Goal: Navigation & Orientation: Find specific page/section

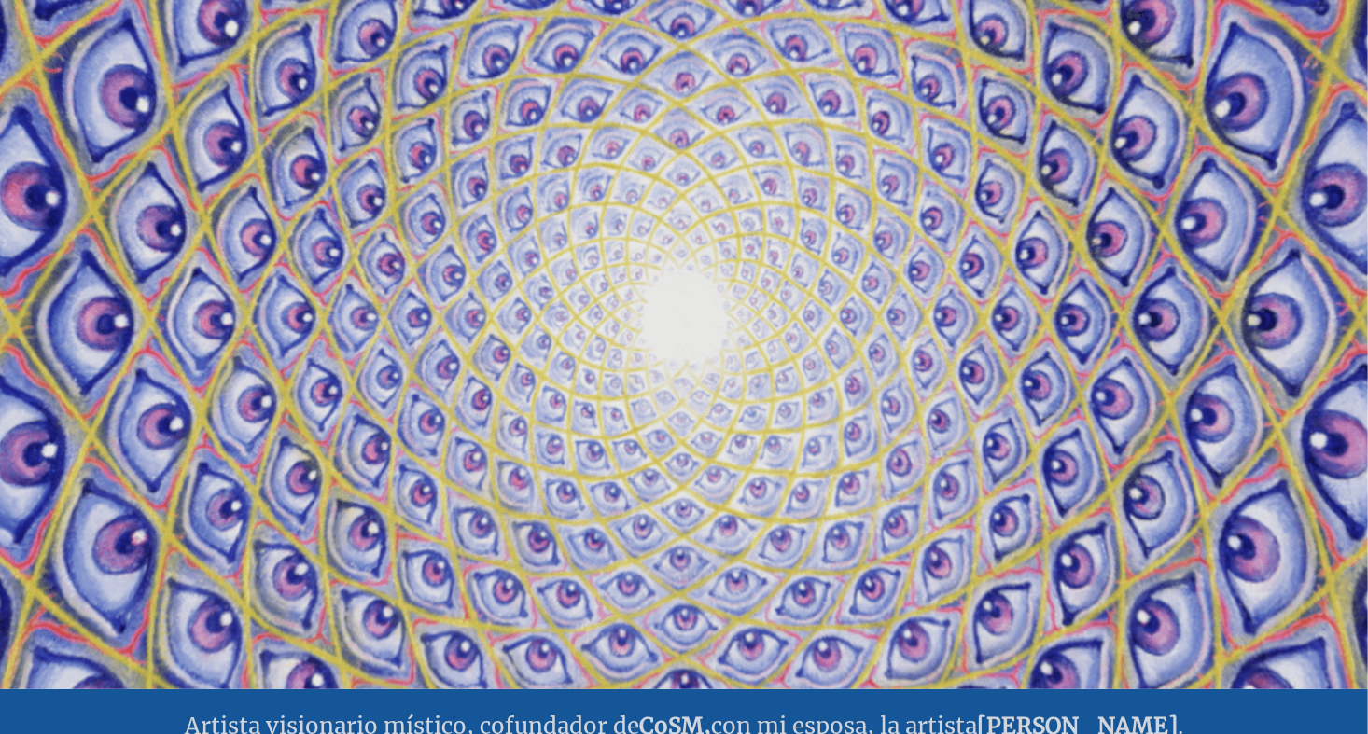
scroll to position [93, 0]
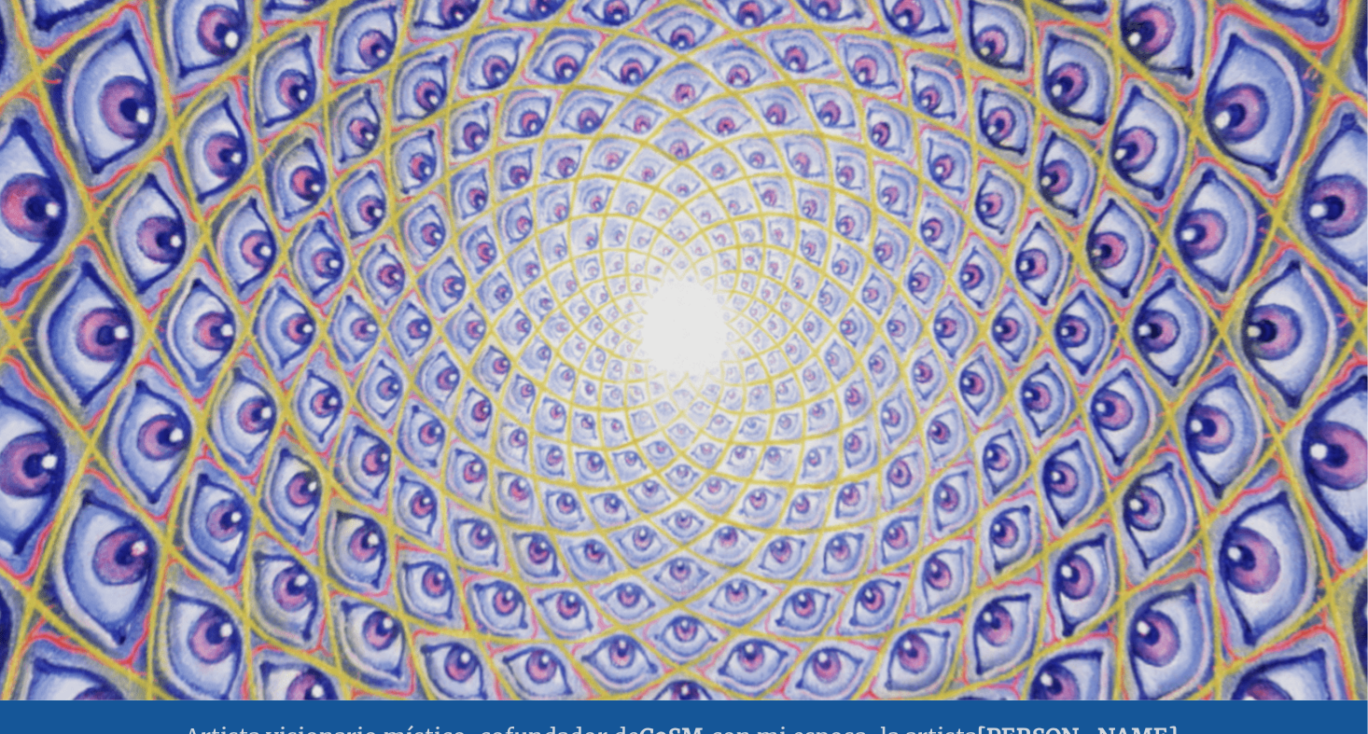
click at [487, 170] on video "Su navegador no admite la etiqueta de video." at bounding box center [684, 333] width 1866 height 1049
click at [614, 265] on video "Su navegador no admite la etiqueta de video." at bounding box center [684, 333] width 1866 height 1049
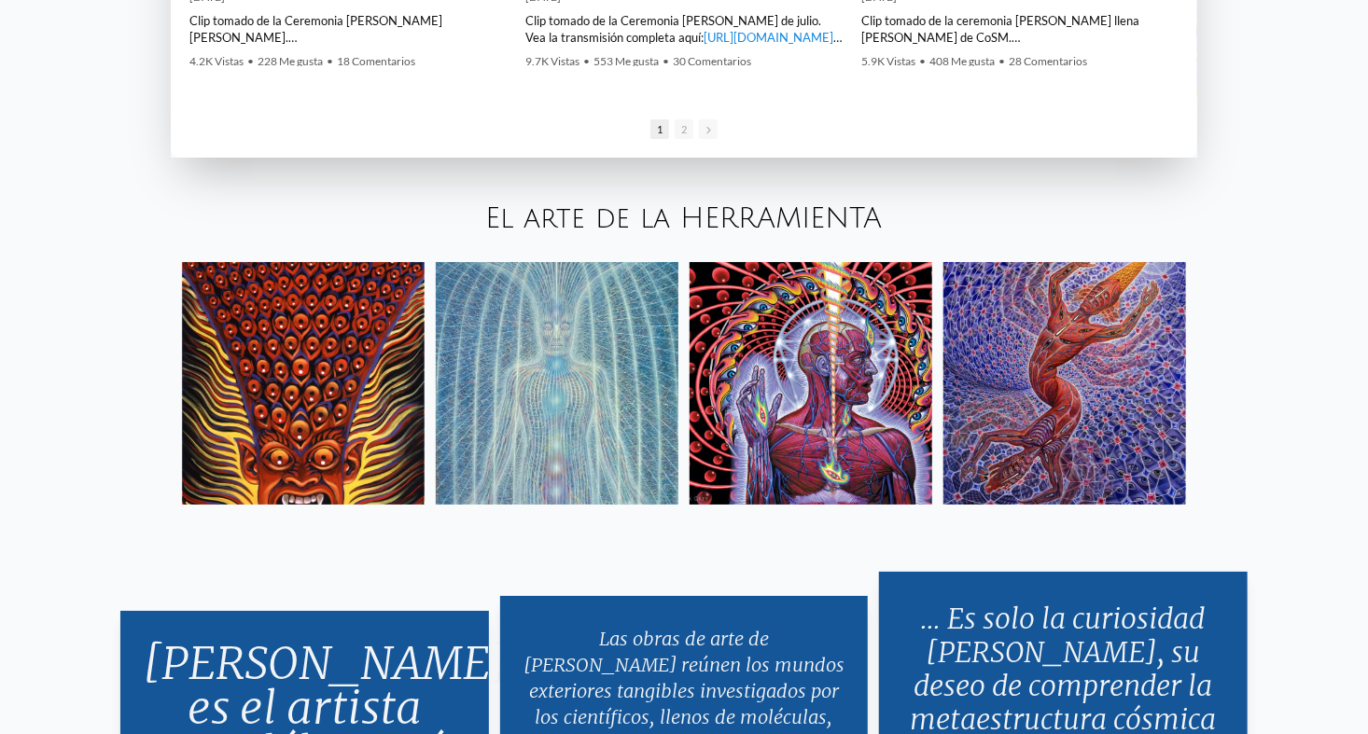
scroll to position [3265, 0]
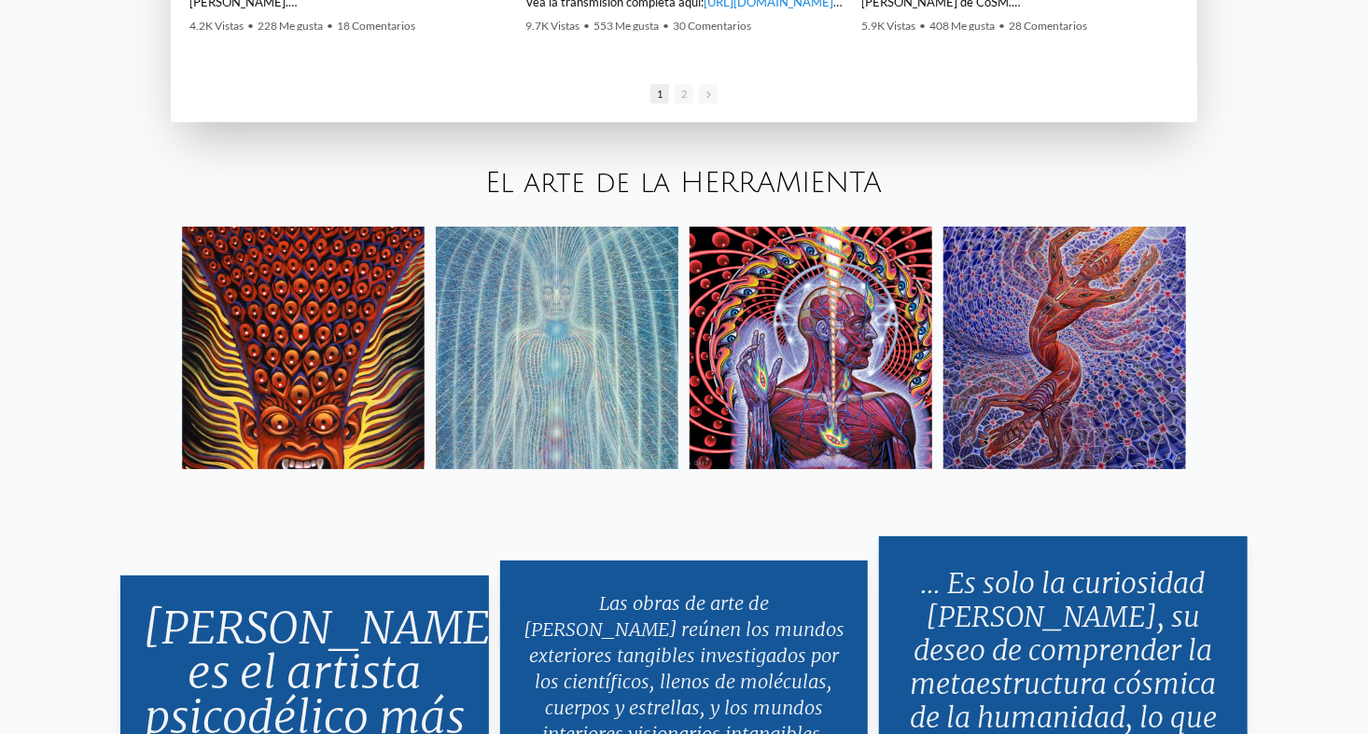
click at [793, 386] on img at bounding box center [810, 348] width 243 height 243
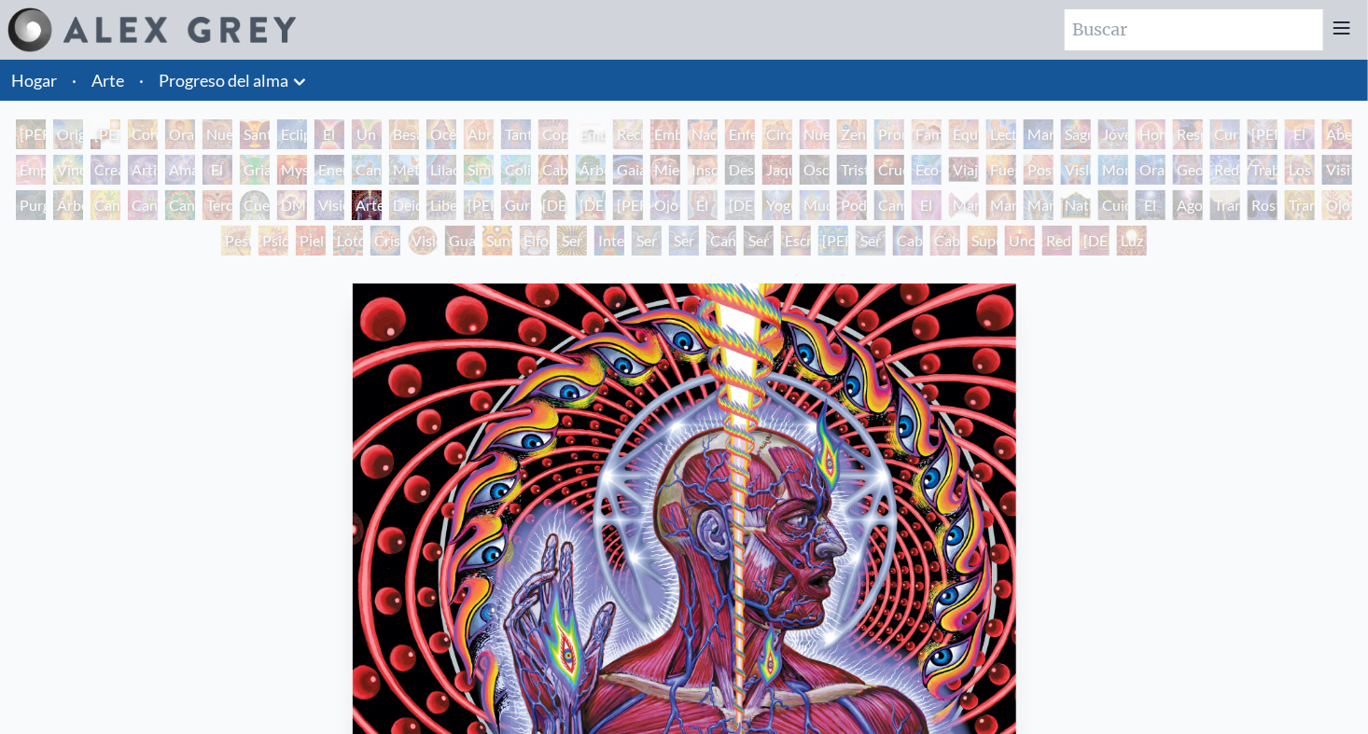
click at [120, 138] on div "[PERSON_NAME], mente, espíritu" at bounding box center [105, 134] width 30 height 30
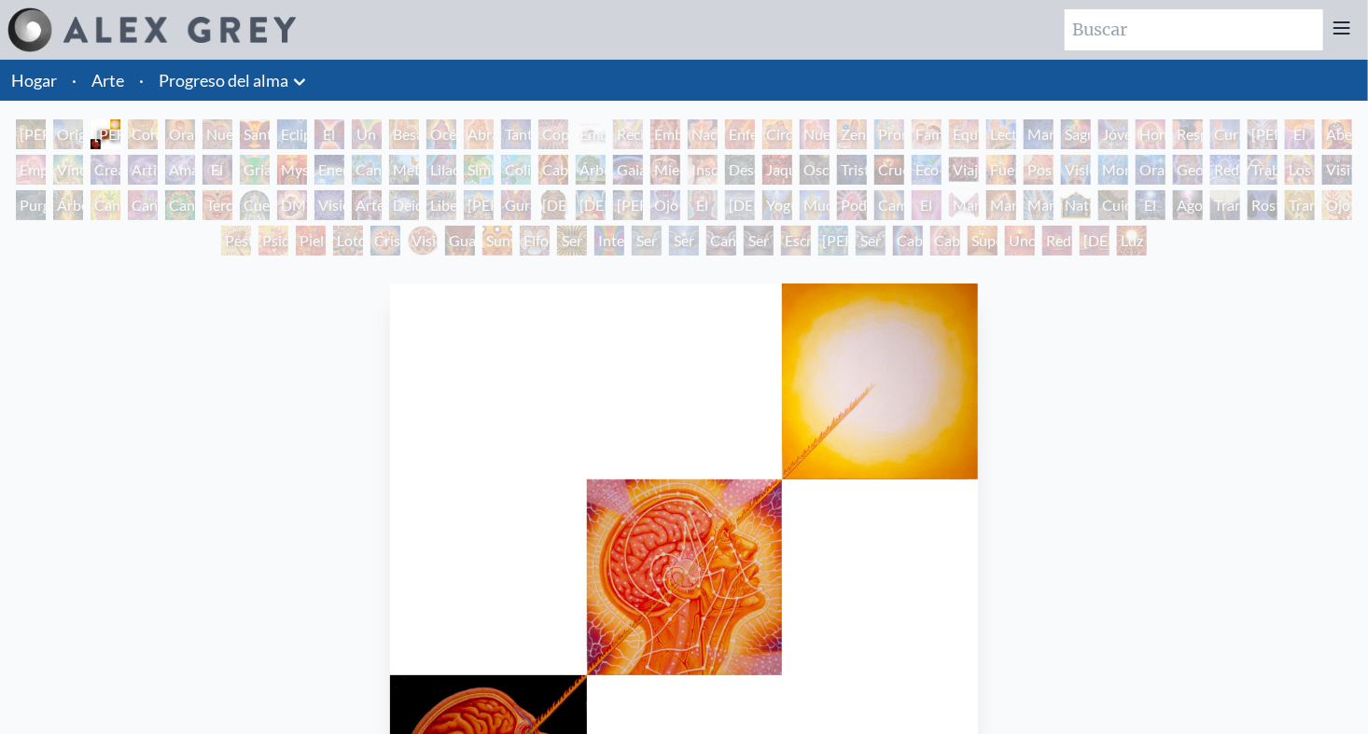
click at [156, 135] on div "Contemplación" at bounding box center [143, 134] width 30 height 30
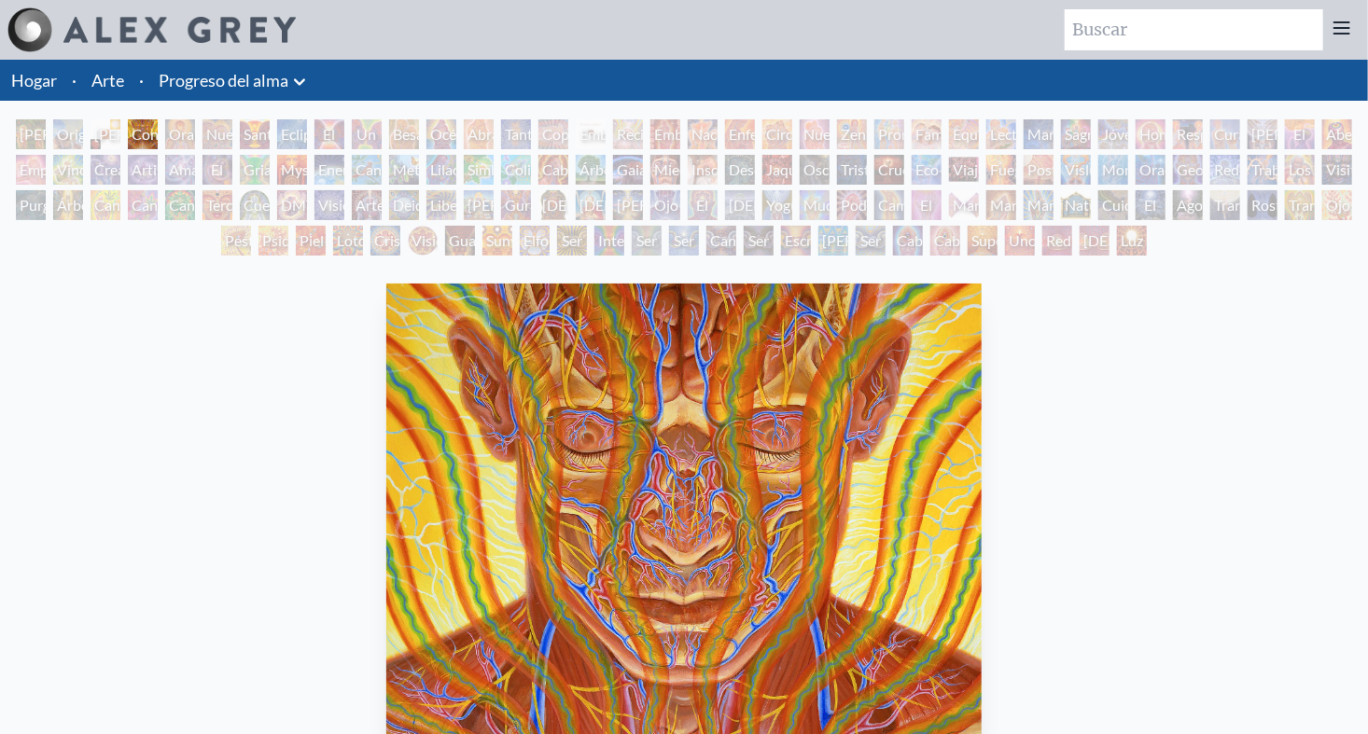
click at [188, 134] on div "Orando" at bounding box center [180, 134] width 30 height 30
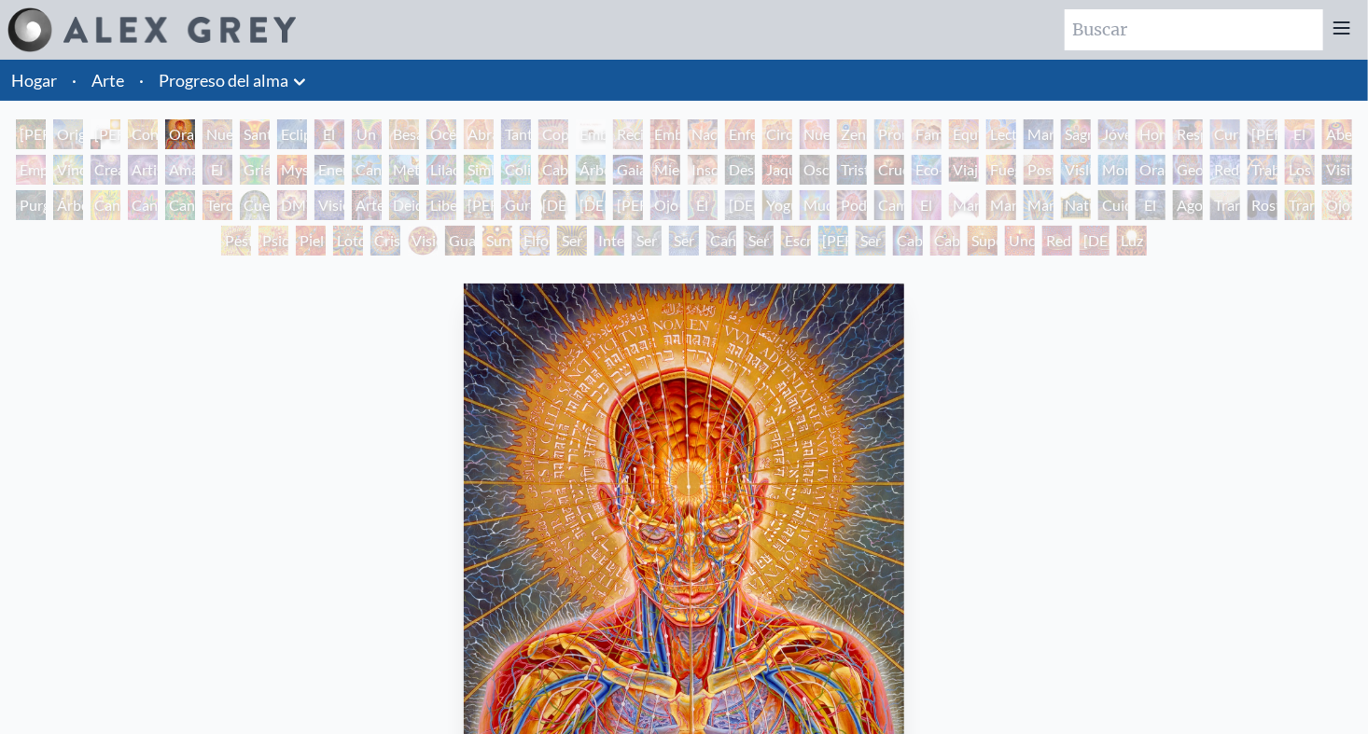
click at [485, 198] on div "Ram Dass" at bounding box center [479, 205] width 30 height 30
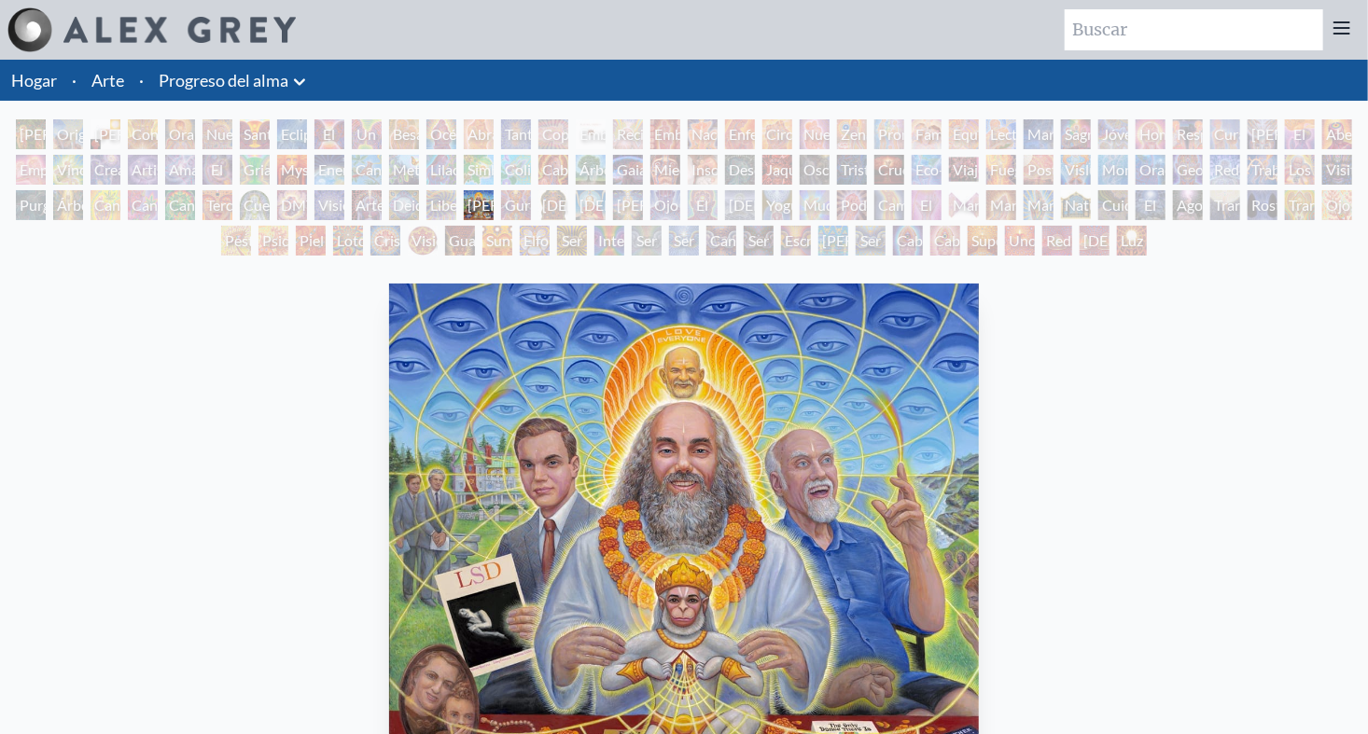
click at [793, 178] on div "Adán y Eva Origen visionario del lenguaje Cuerpo, mente, espíritu Contemplación…" at bounding box center [684, 190] width 1368 height 142
click at [434, 199] on div "Liberación a través de la visión" at bounding box center [441, 205] width 30 height 30
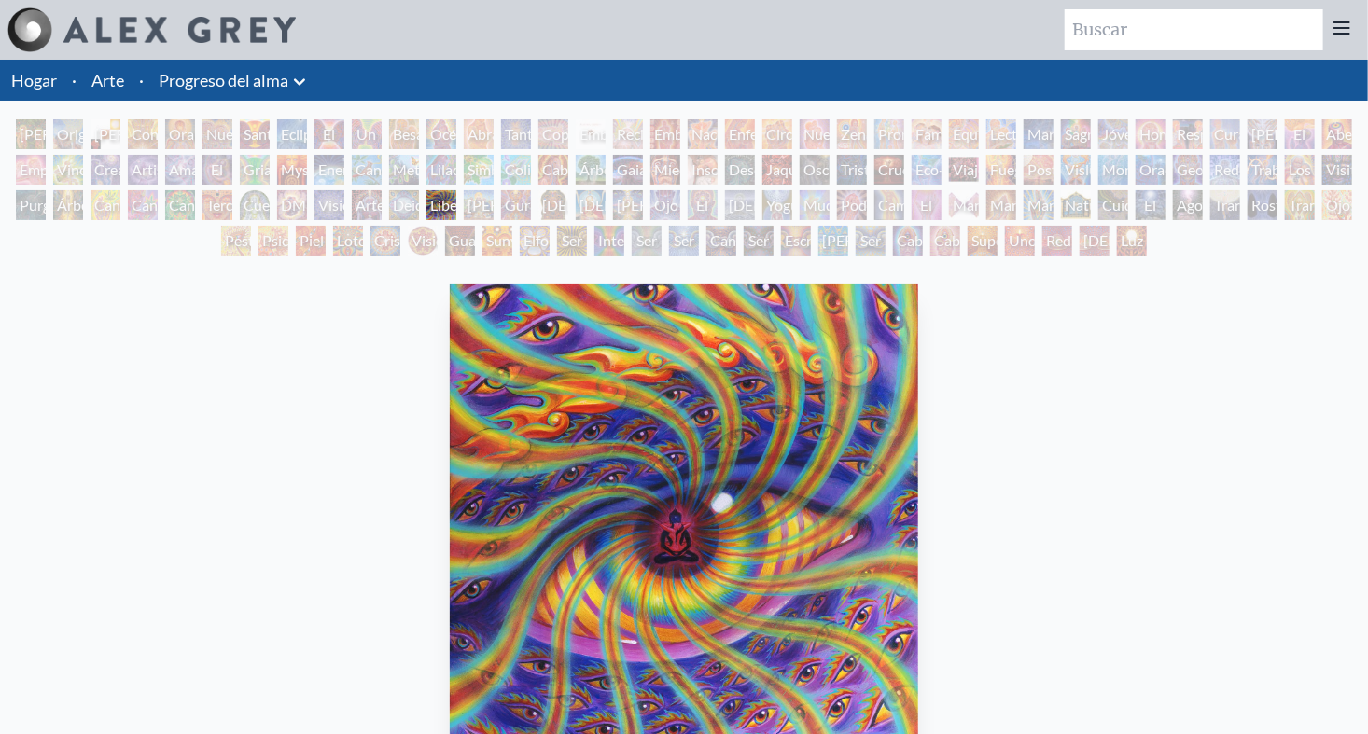
click at [400, 199] on div "Deidades y demonios bebiendo del estanque lechoso" at bounding box center [404, 205] width 30 height 30
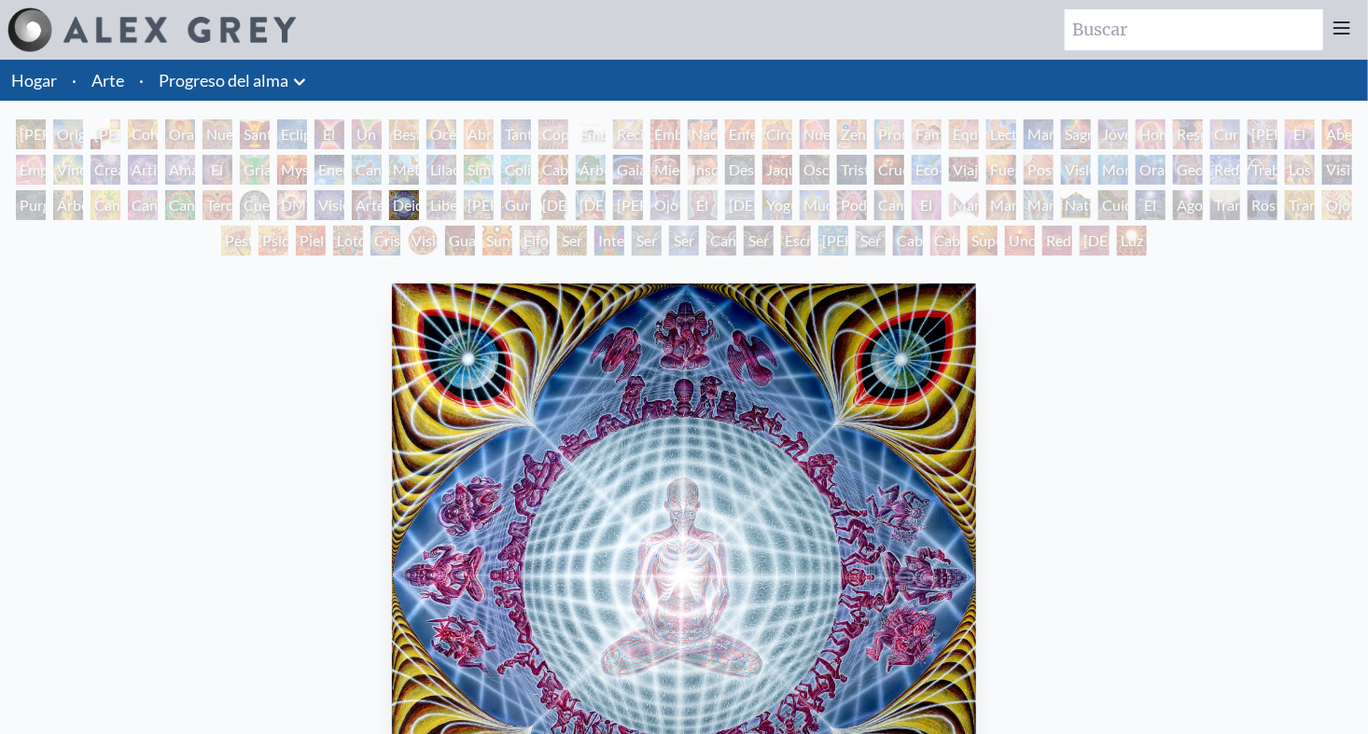
click at [369, 202] on div "Arte diseccional para el CD Lateralus de Tool" at bounding box center [367, 205] width 30 height 30
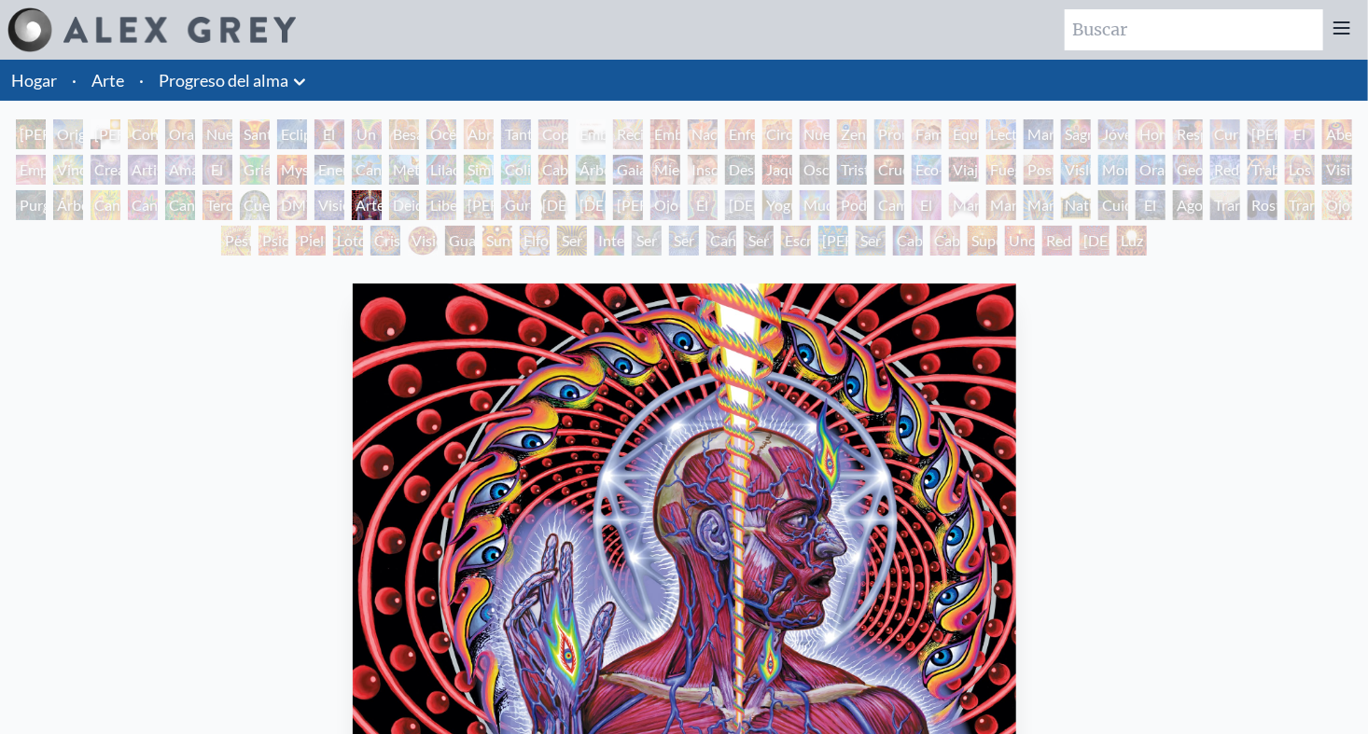
click at [339, 202] on div "Visión colectiva" at bounding box center [329, 205] width 30 height 30
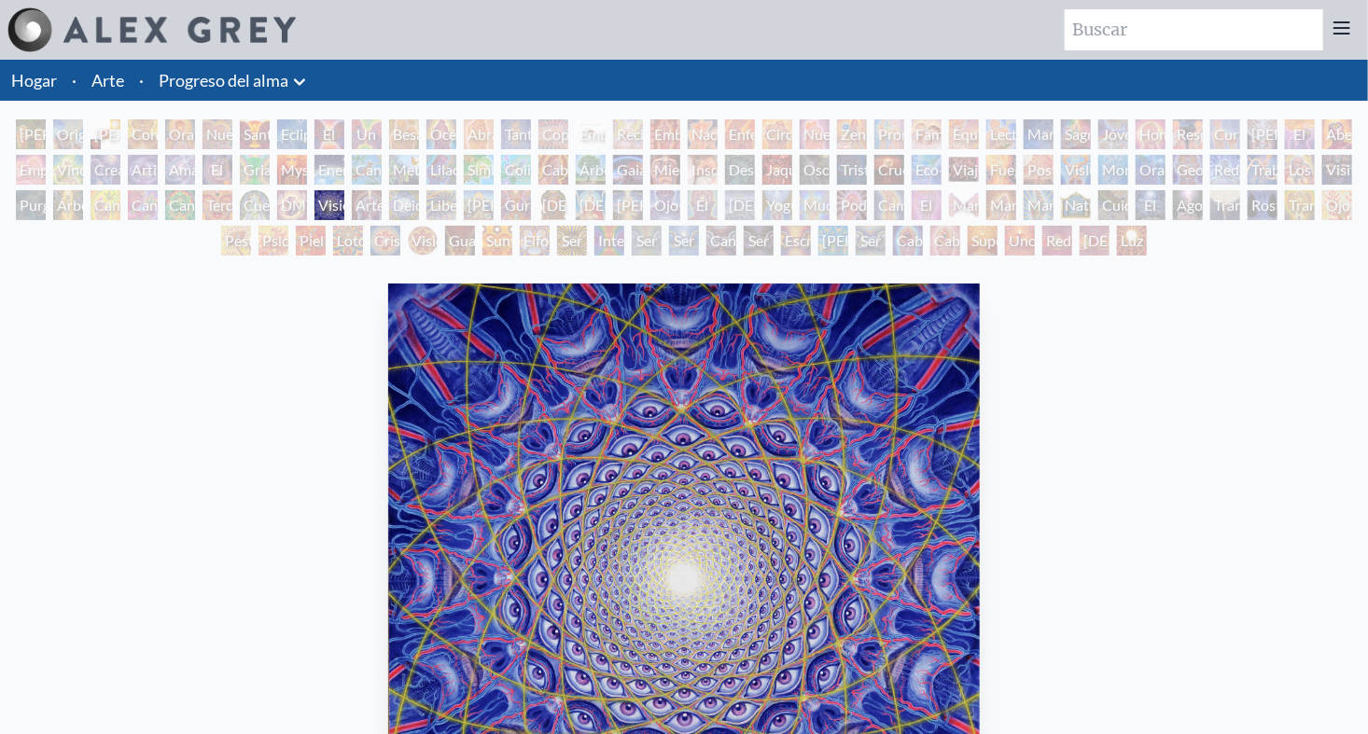
click at [555, 254] on div "Adán y Eva Origen visionario del lenguaje Cuerpo, mente, espíritu Contemplación…" at bounding box center [684, 190] width 1368 height 142
click at [561, 236] on div "Ser Bardo" at bounding box center [572, 241] width 30 height 30
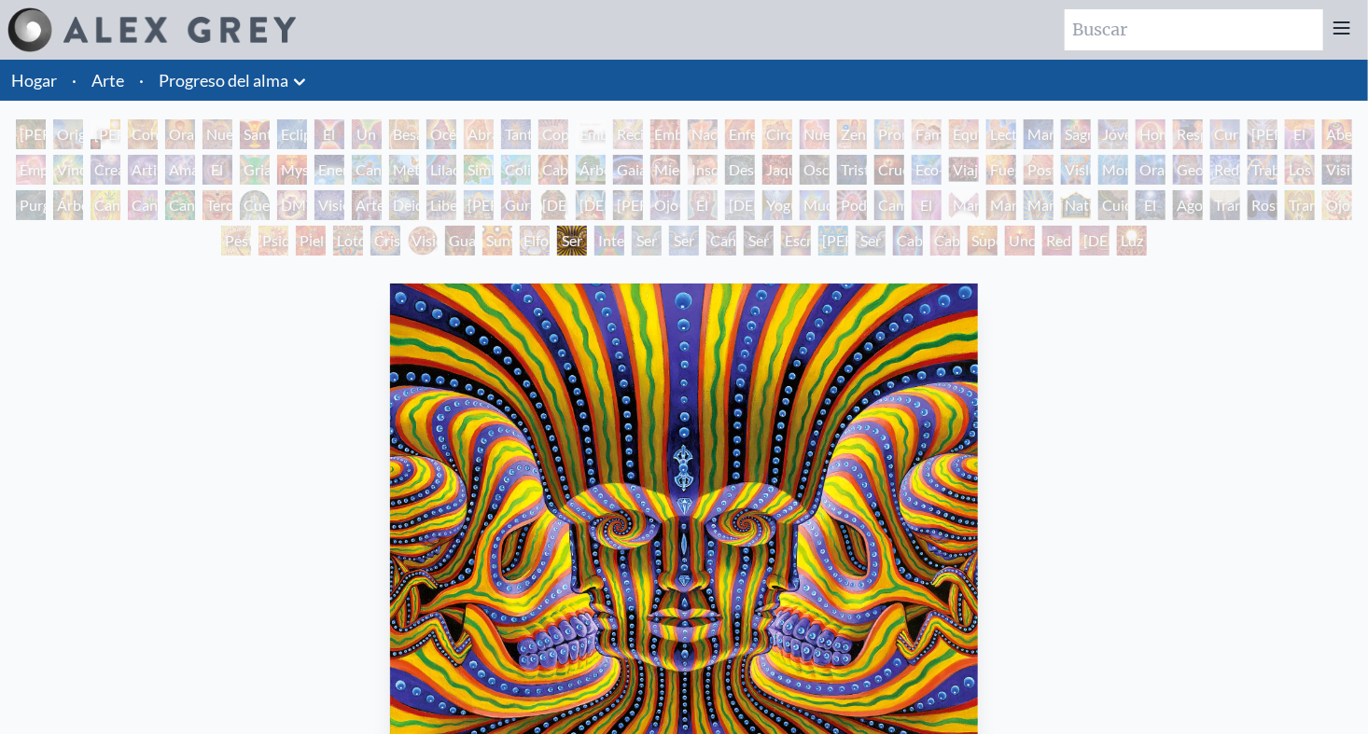
click at [865, 203] on div "Poder para los pacíficos" at bounding box center [852, 205] width 30 height 30
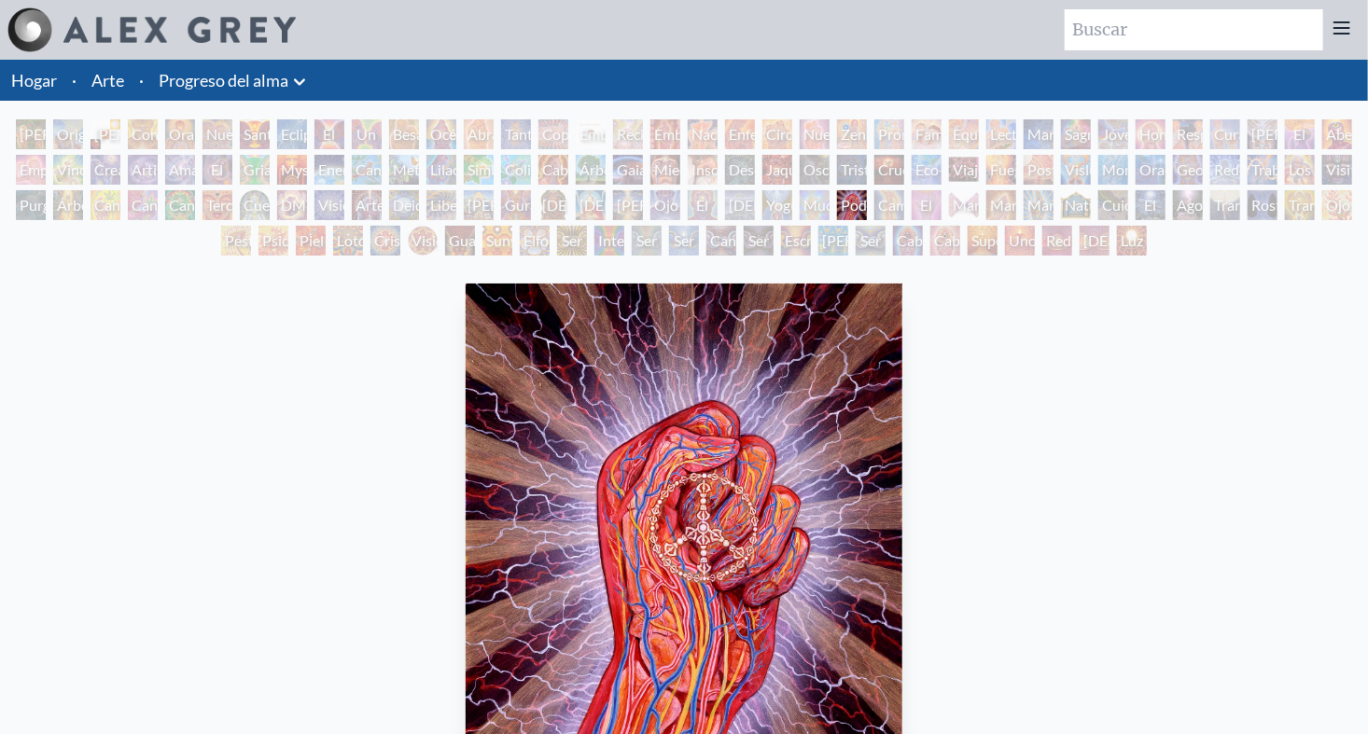
click at [979, 157] on div "Viaje del sanador herido" at bounding box center [964, 170] width 30 height 30
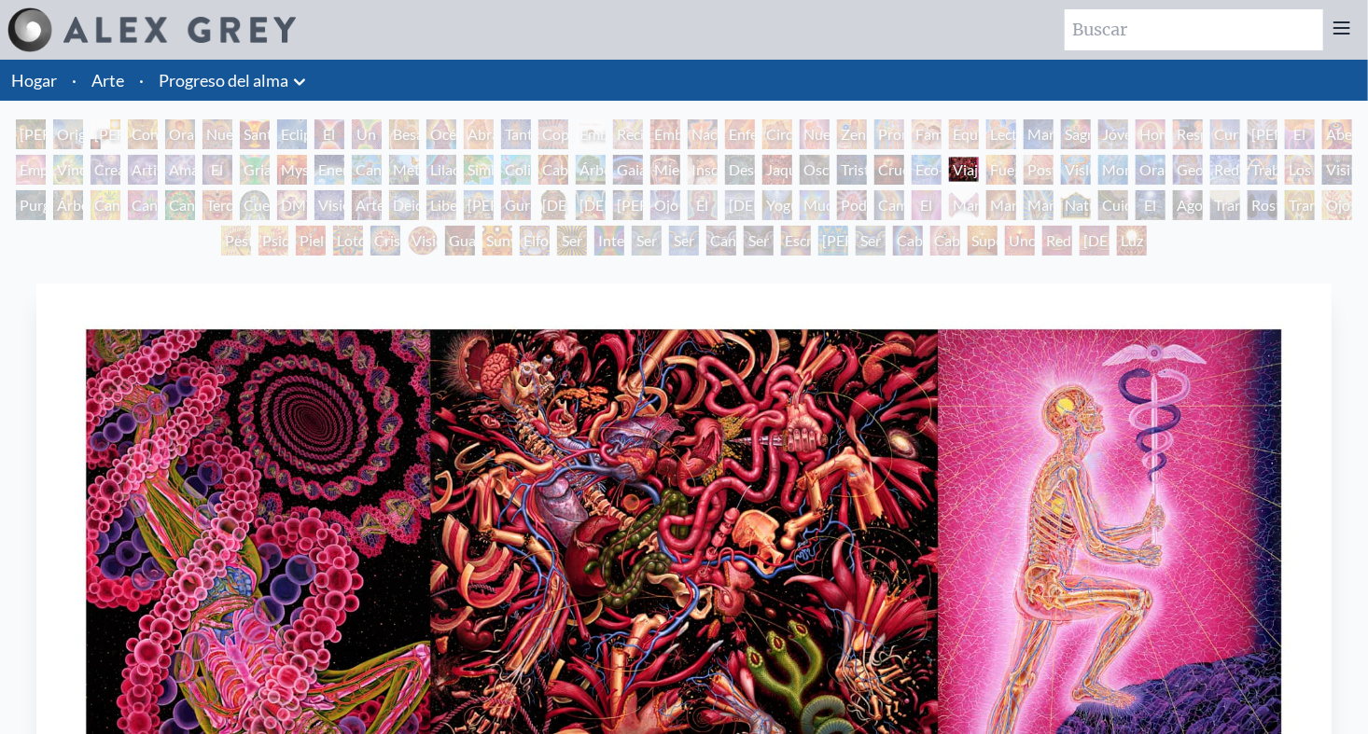
click at [1091, 174] on div "Vislumbrando el Empíreo" at bounding box center [1076, 170] width 30 height 30
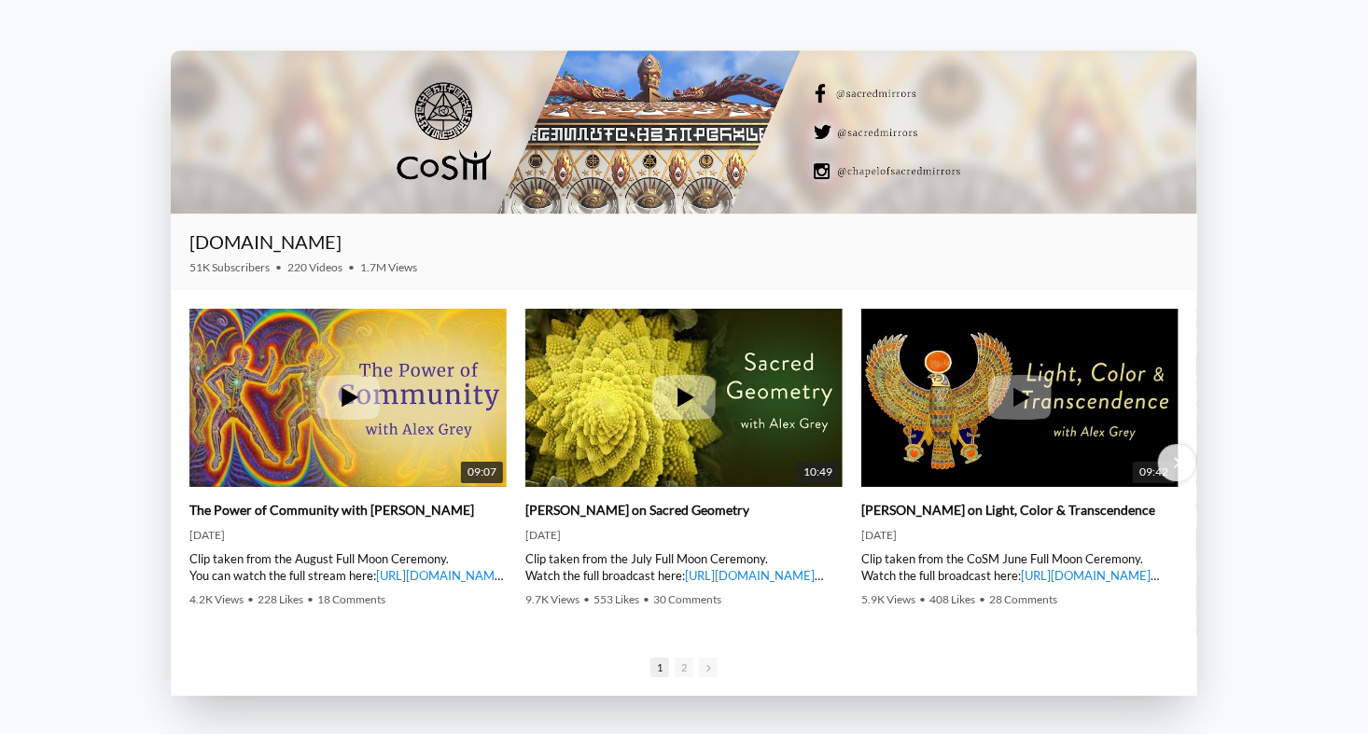
scroll to position [2799, 0]
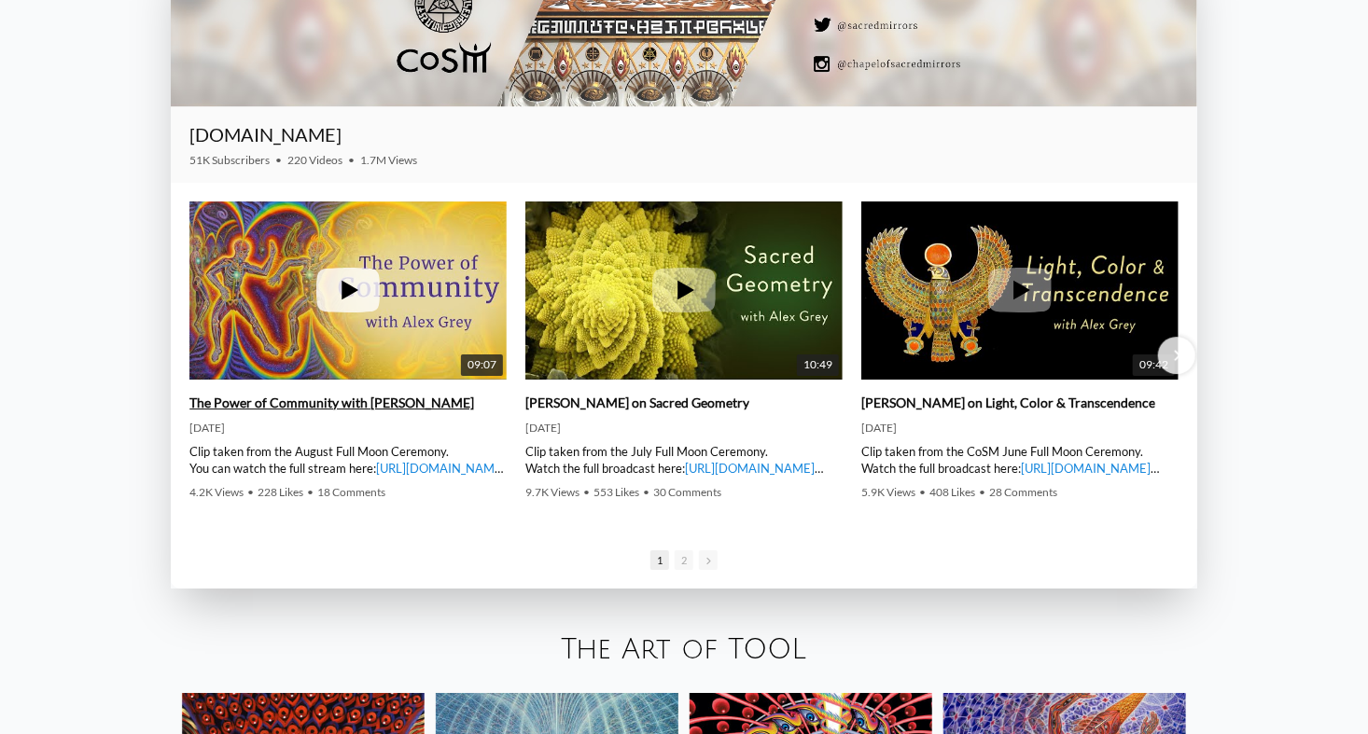
click at [347, 298] on icon at bounding box center [350, 291] width 17 height 20
click at [329, 407] on link "The Power of Community with [PERSON_NAME]" at bounding box center [331, 403] width 285 height 17
